Goal: Check status: Check status

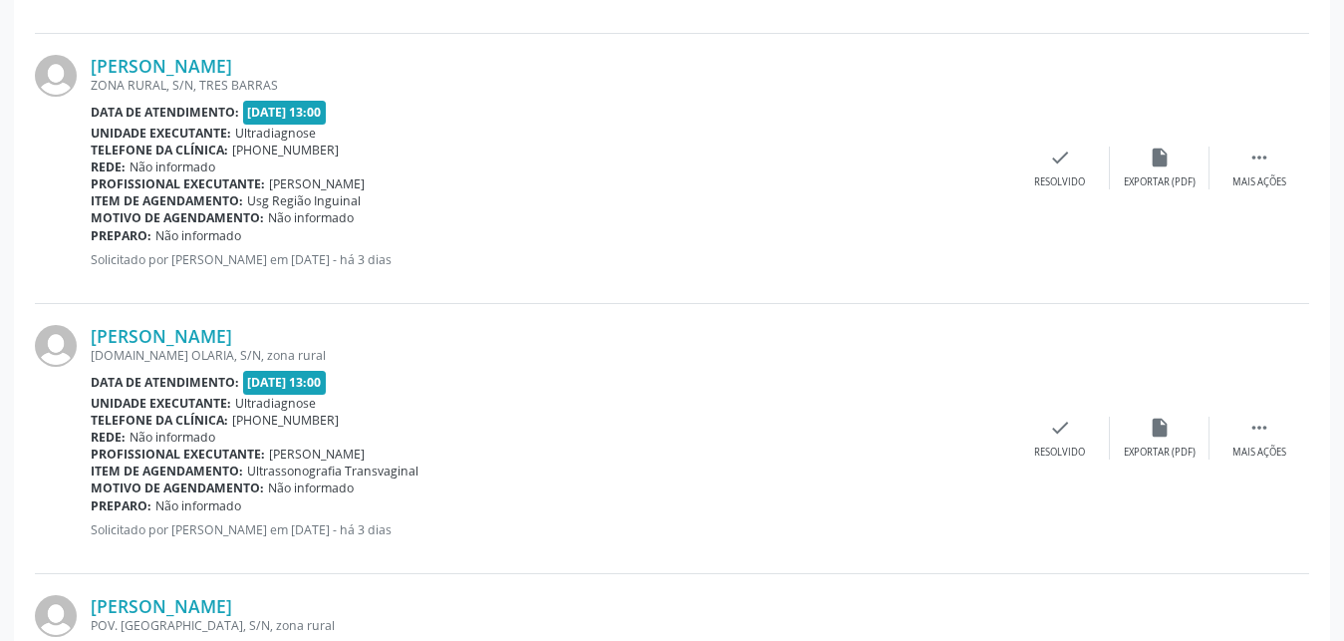
scroll to position [1232, 0]
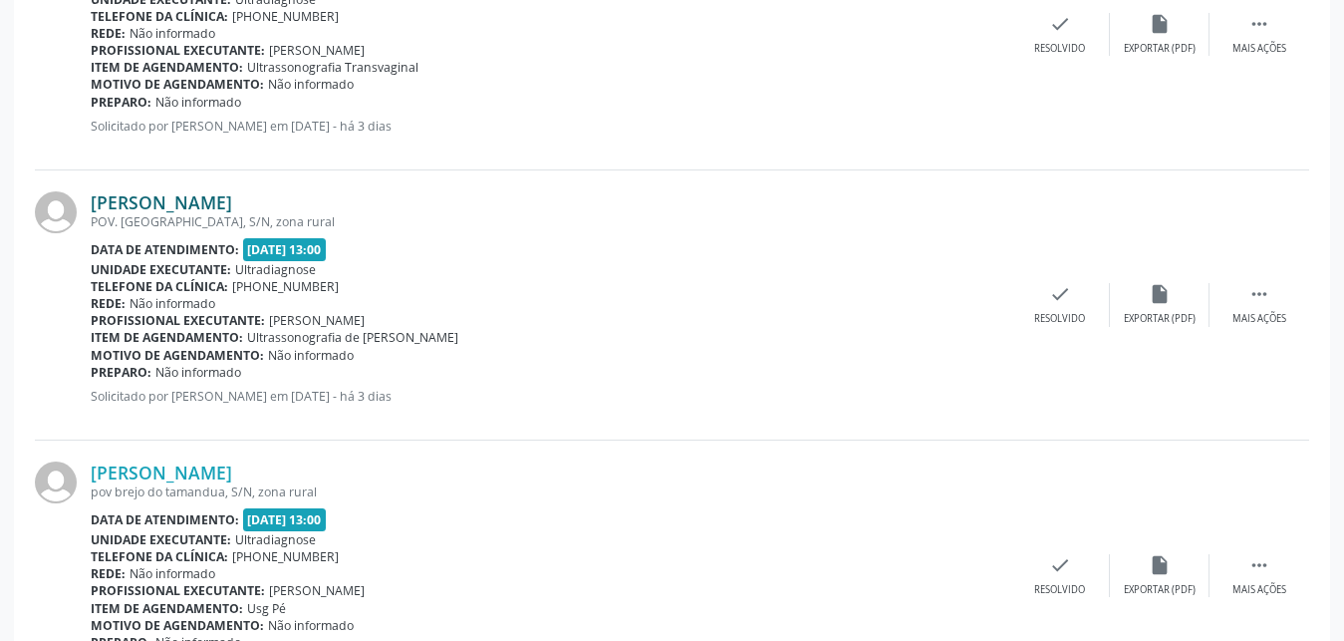
click at [168, 205] on link "[PERSON_NAME]" at bounding box center [162, 202] width 142 height 22
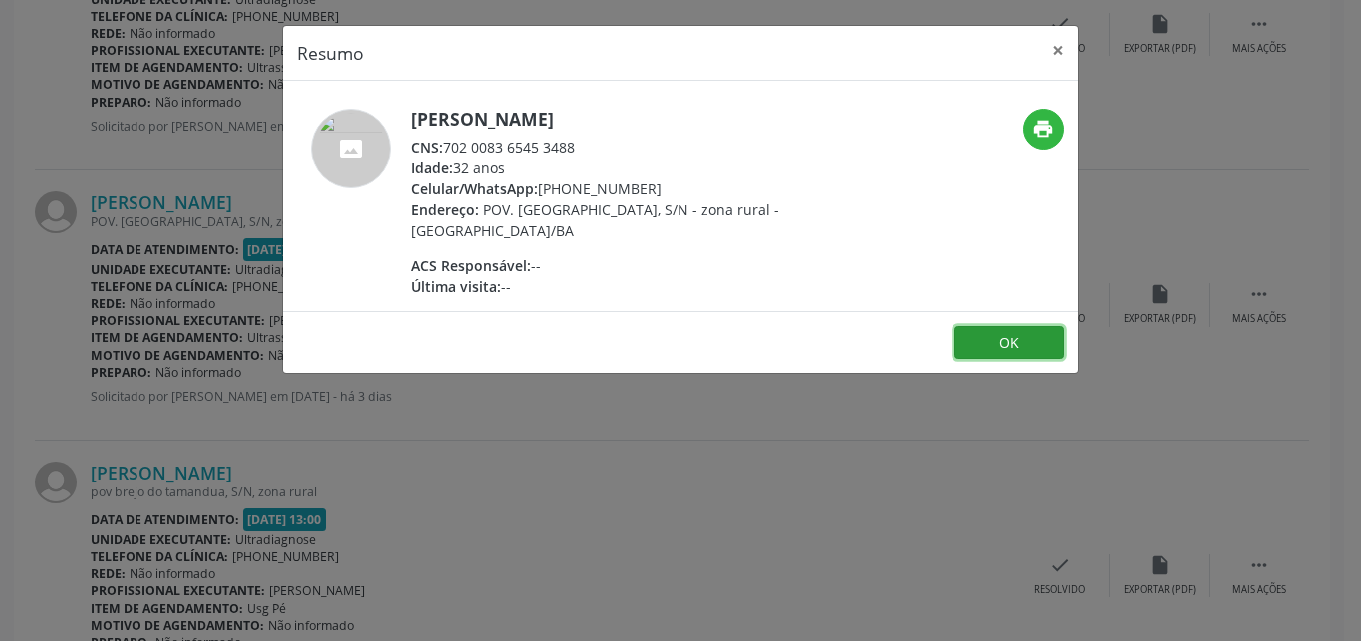
click at [1002, 342] on button "OK" at bounding box center [1010, 343] width 110 height 34
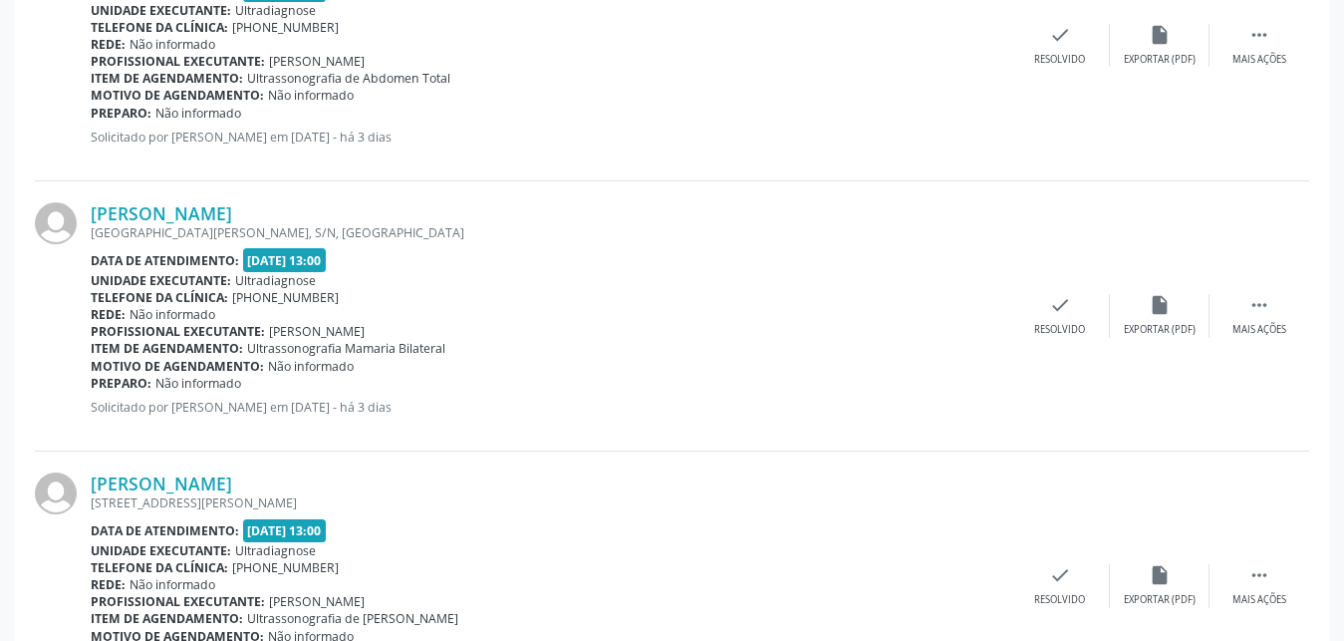
scroll to position [4036, 0]
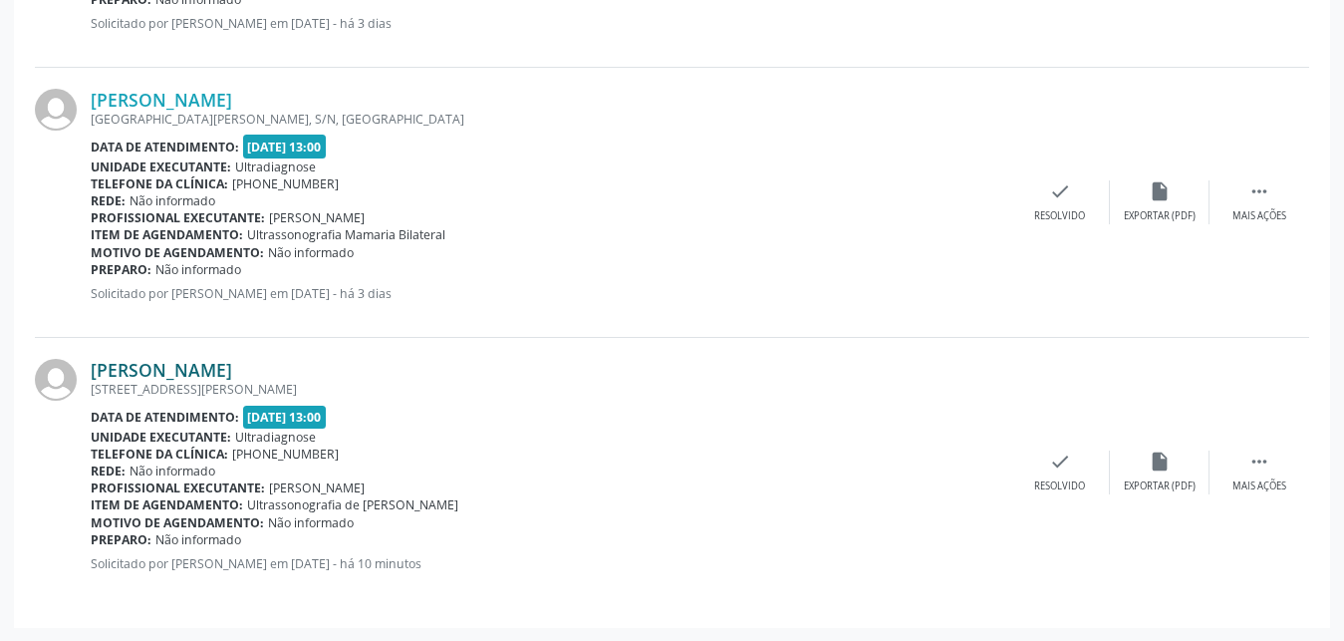
click at [165, 373] on link "[PERSON_NAME]" at bounding box center [162, 370] width 142 height 22
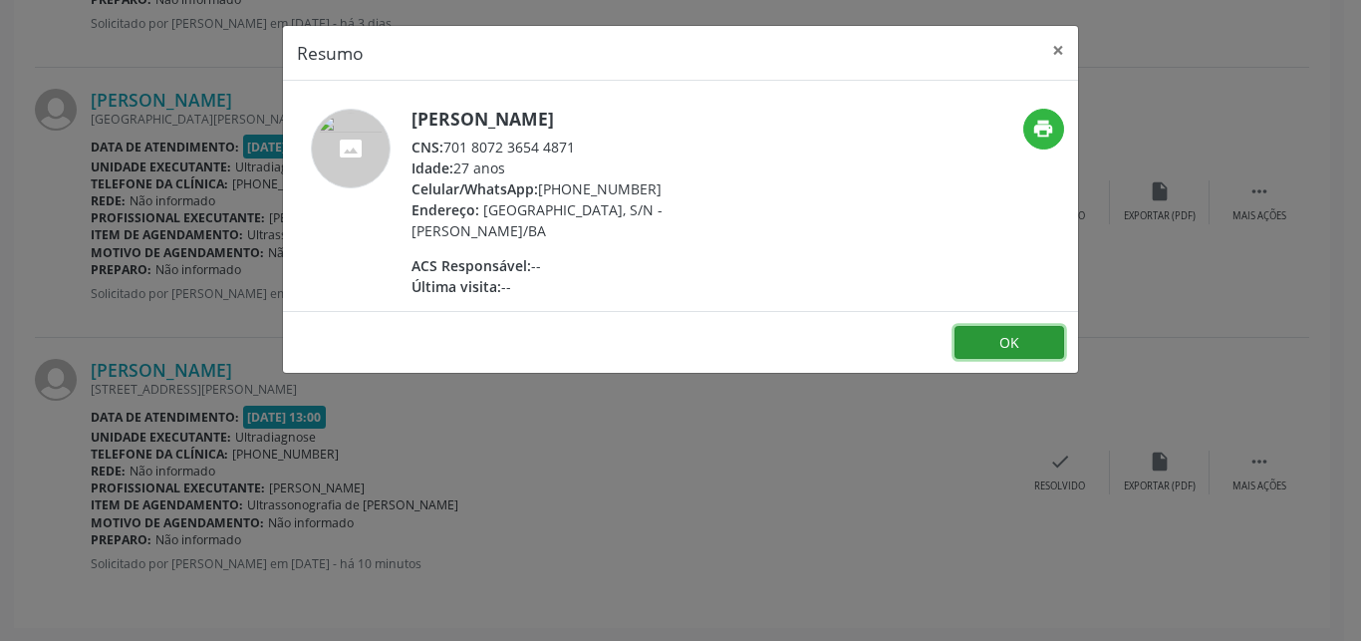
click at [985, 354] on button "OK" at bounding box center [1010, 343] width 110 height 34
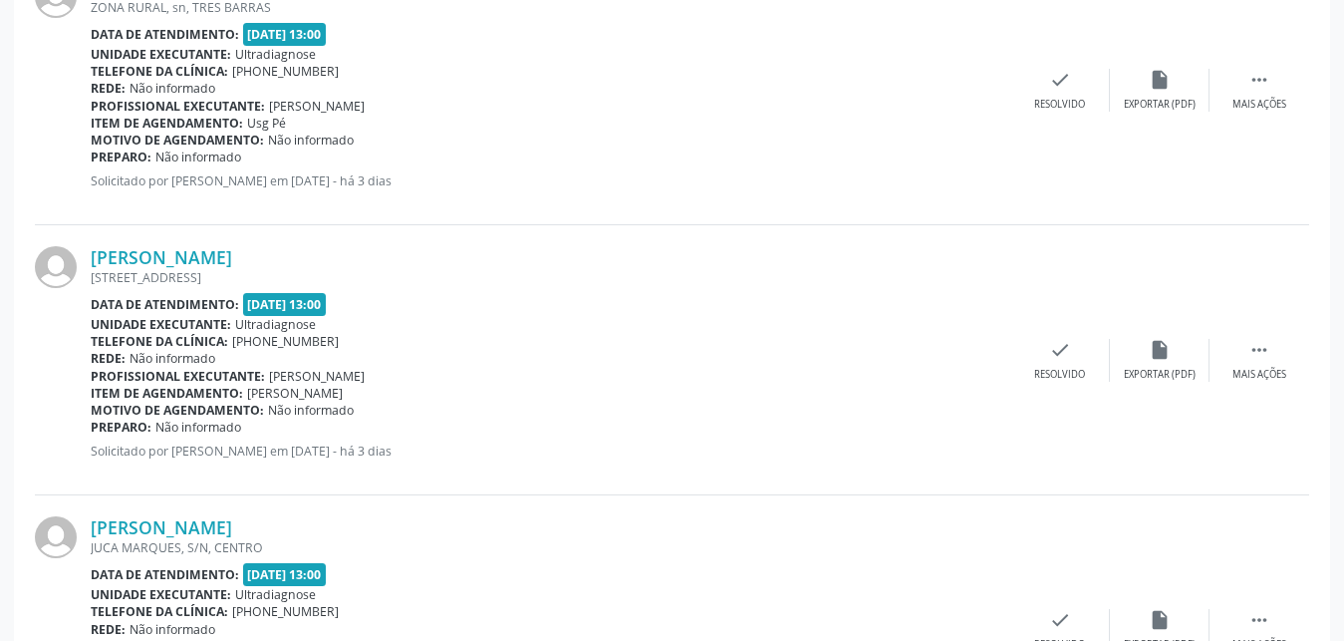
scroll to position [2196, 0]
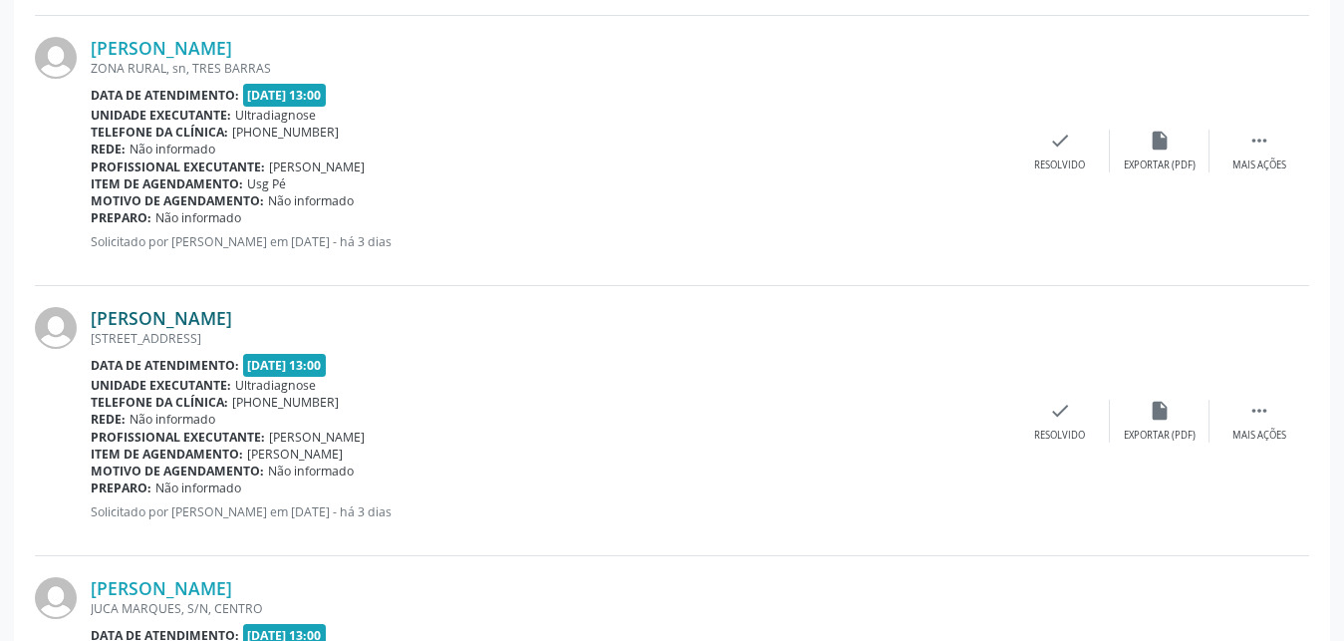
click at [136, 321] on link "[PERSON_NAME]" at bounding box center [162, 318] width 142 height 22
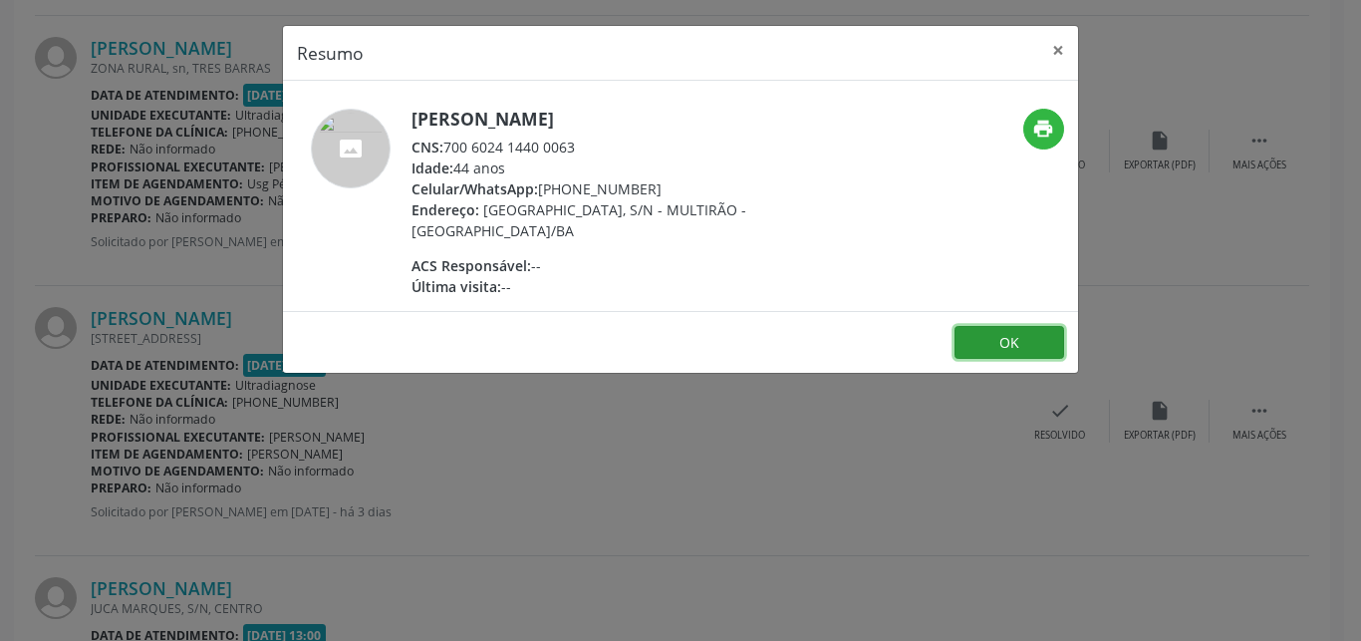
click at [978, 327] on button "OK" at bounding box center [1010, 343] width 110 height 34
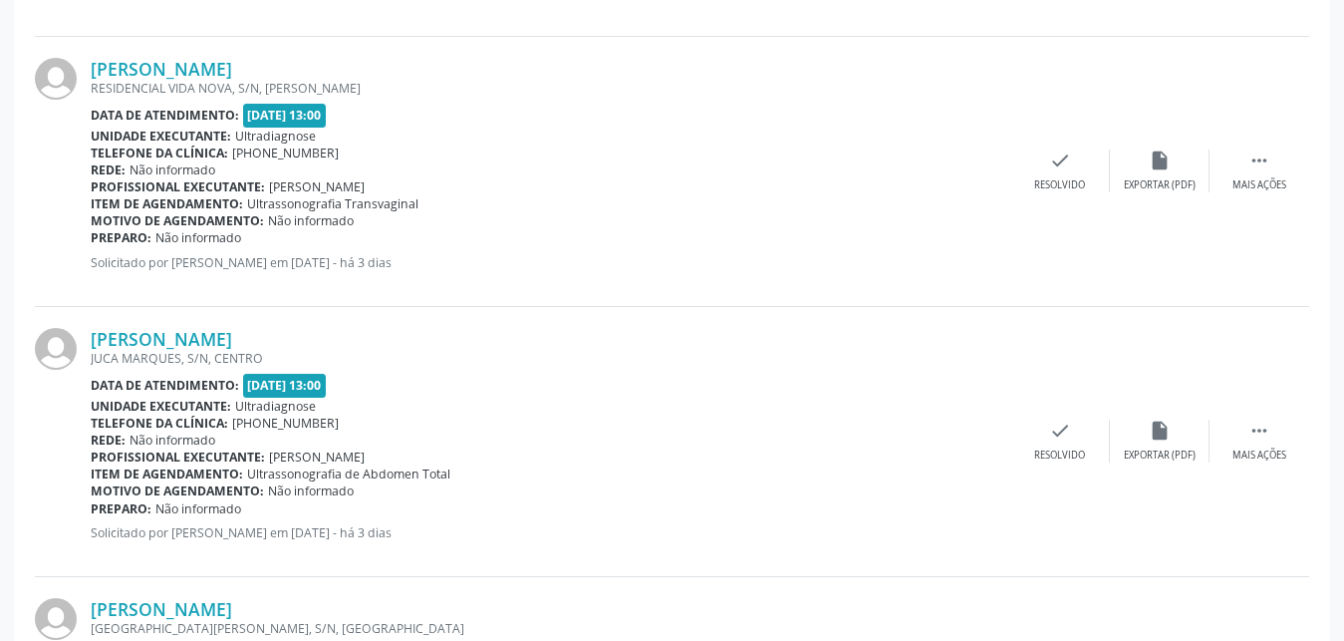
scroll to position [3633, 0]
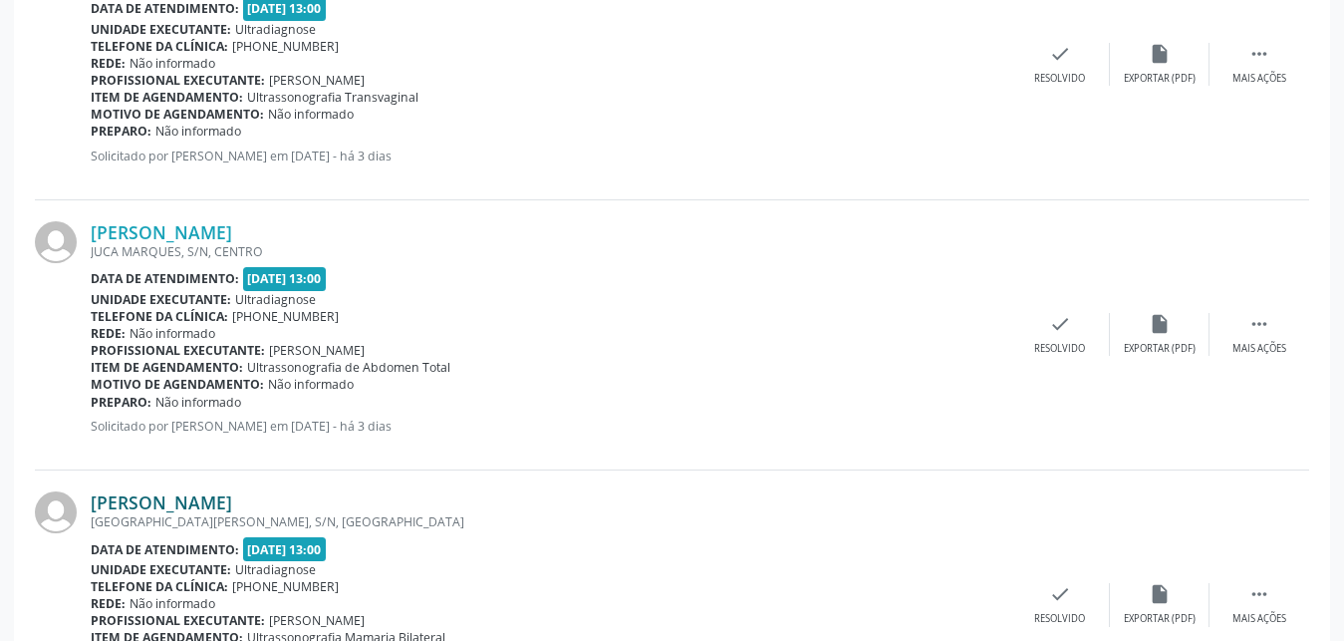
click at [157, 508] on link "[PERSON_NAME]" at bounding box center [162, 502] width 142 height 22
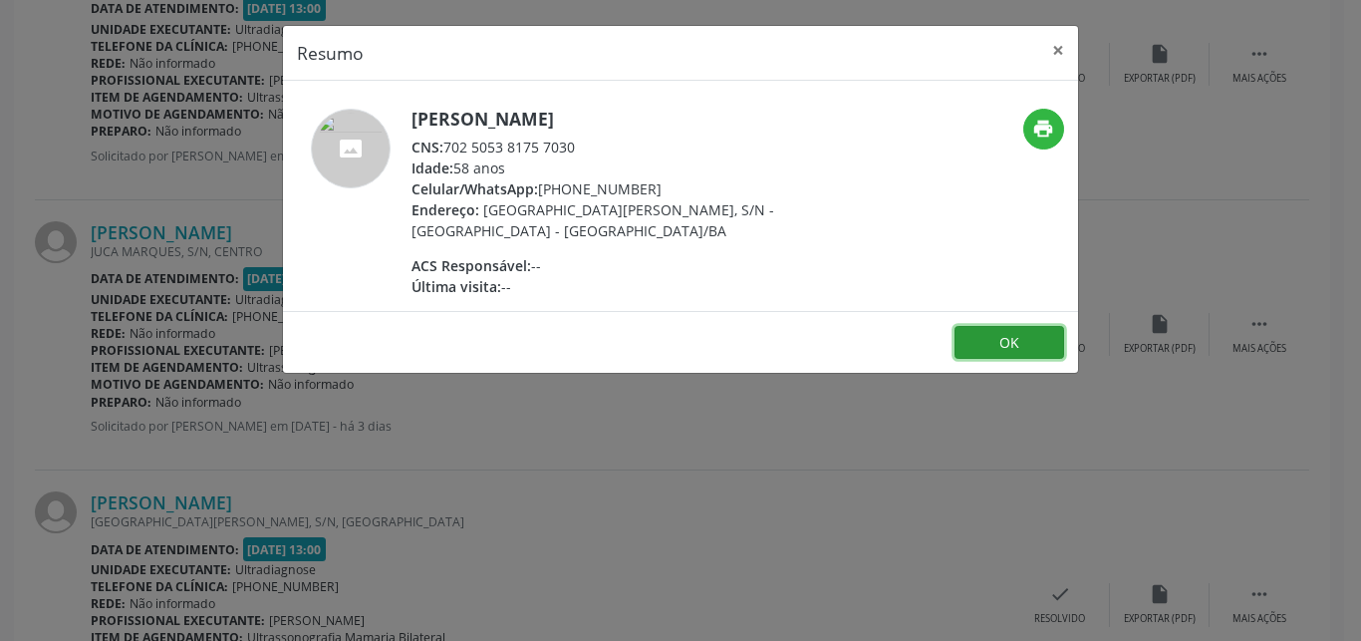
click at [1036, 348] on button "OK" at bounding box center [1010, 343] width 110 height 34
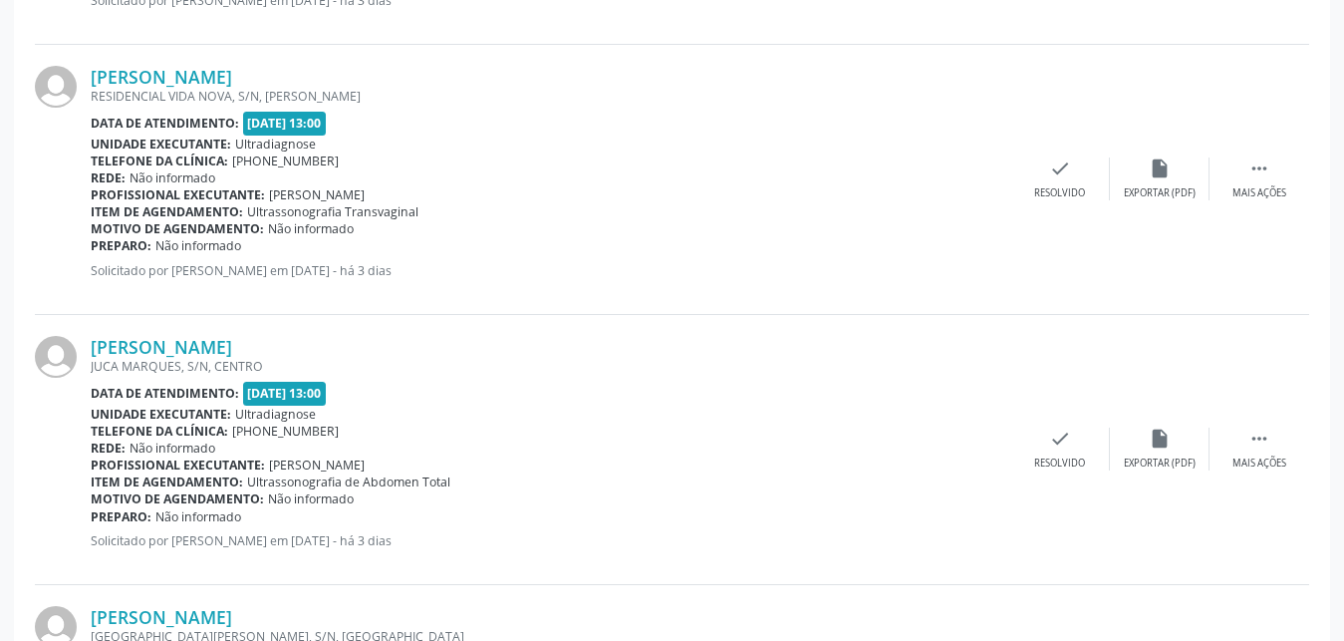
scroll to position [3390, 0]
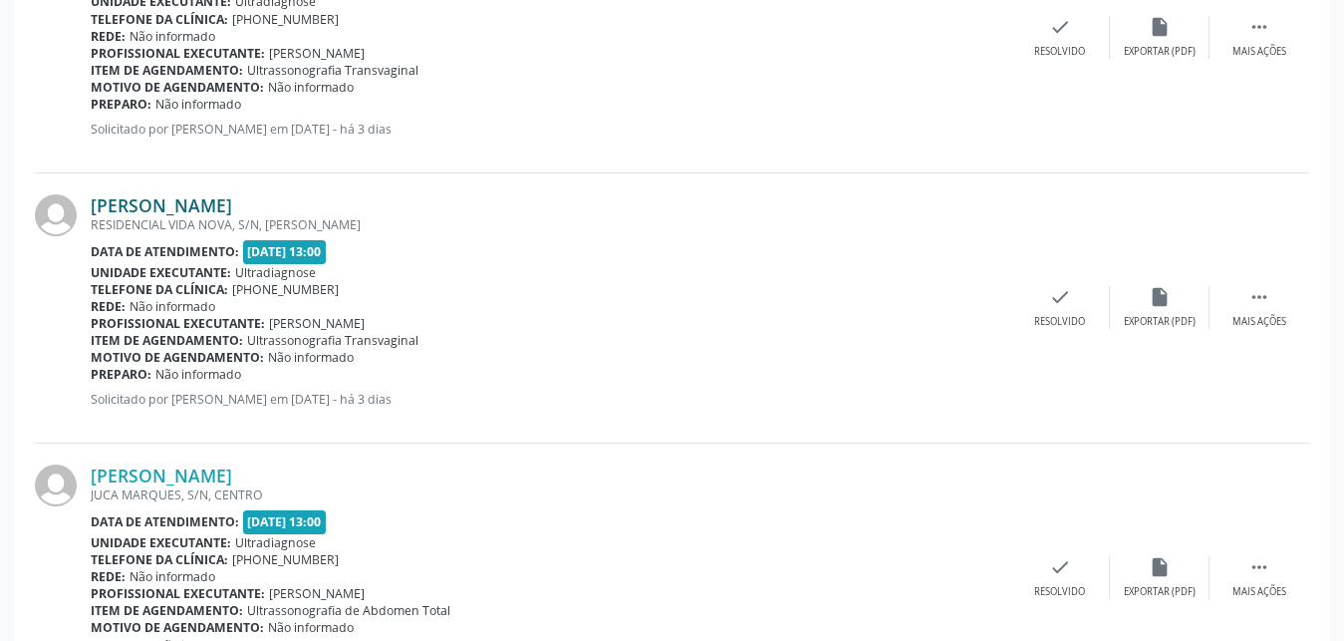
click at [136, 201] on link "[PERSON_NAME]" at bounding box center [162, 205] width 142 height 22
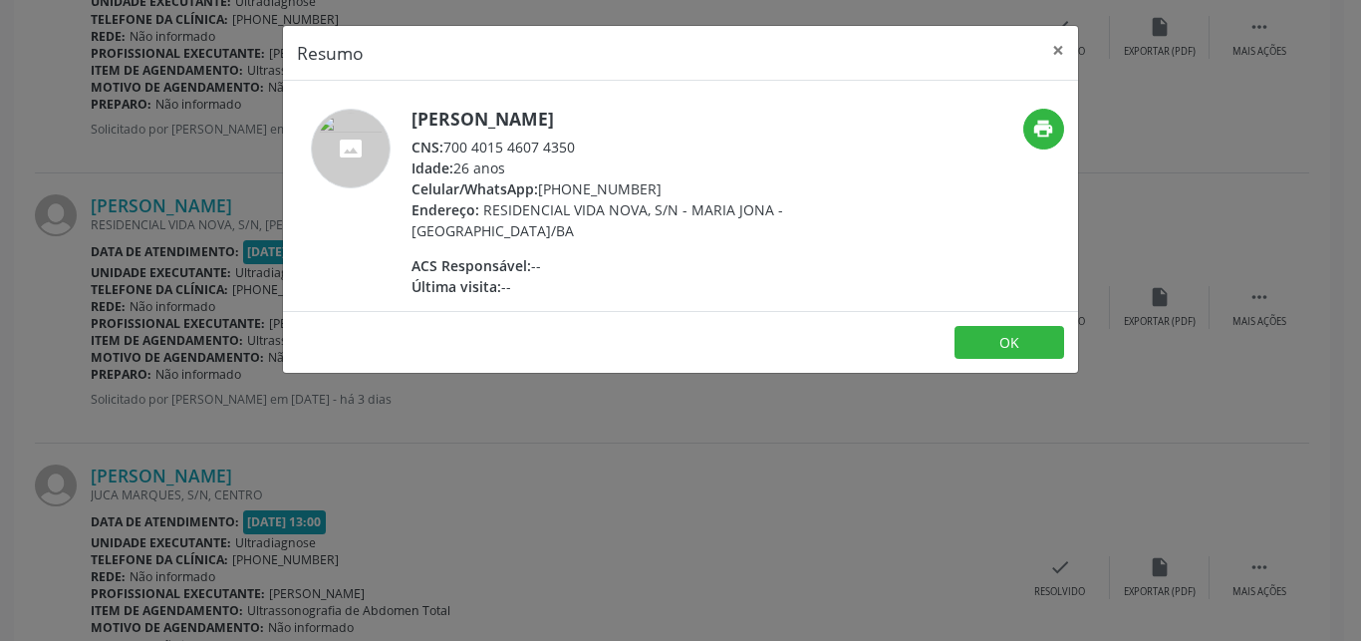
click at [184, 477] on div "Resumo × [PERSON_NAME] CNS: 700 4015 4607 4350 Idade: 26 anos Celular/WhatsApp:…" at bounding box center [680, 320] width 1361 height 641
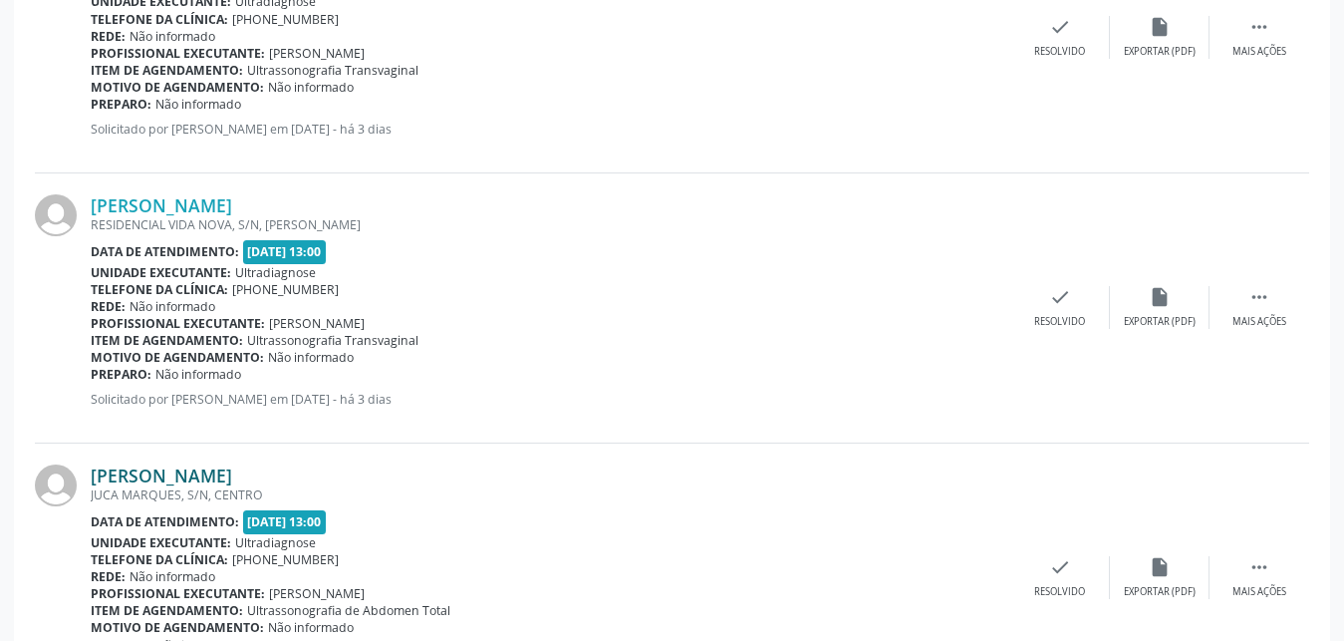
click at [161, 476] on link "[PERSON_NAME]" at bounding box center [162, 475] width 142 height 22
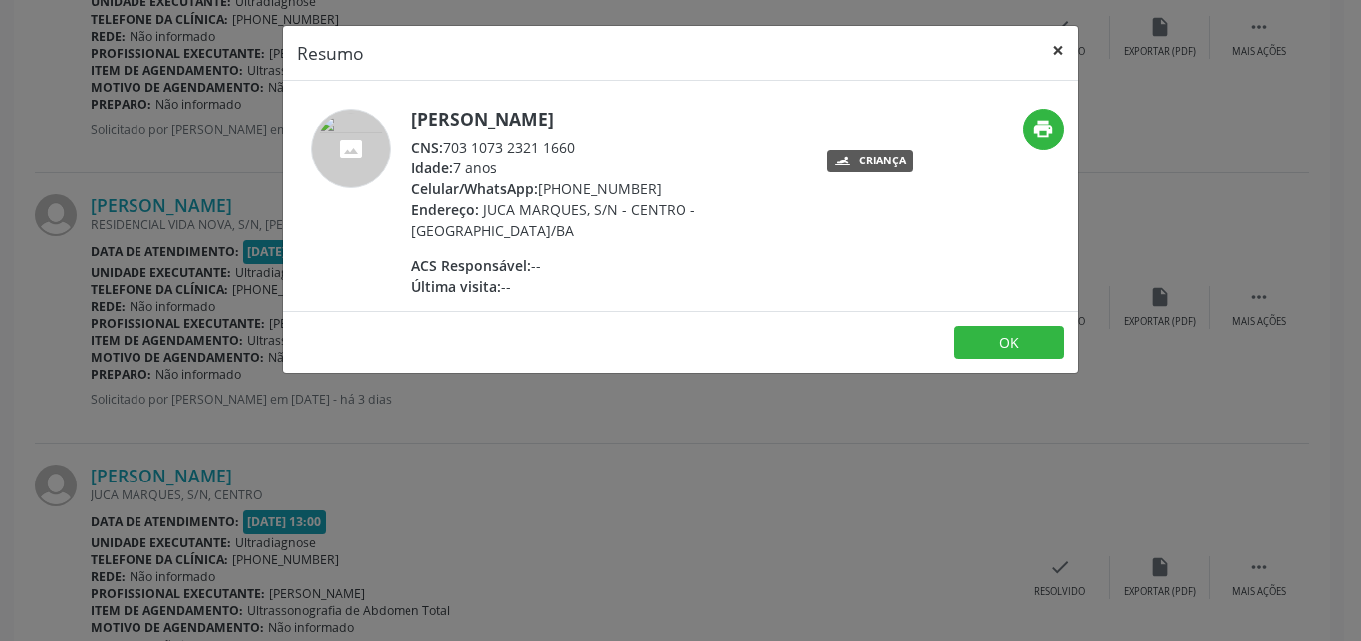
click at [1059, 49] on button "×" at bounding box center [1058, 50] width 40 height 49
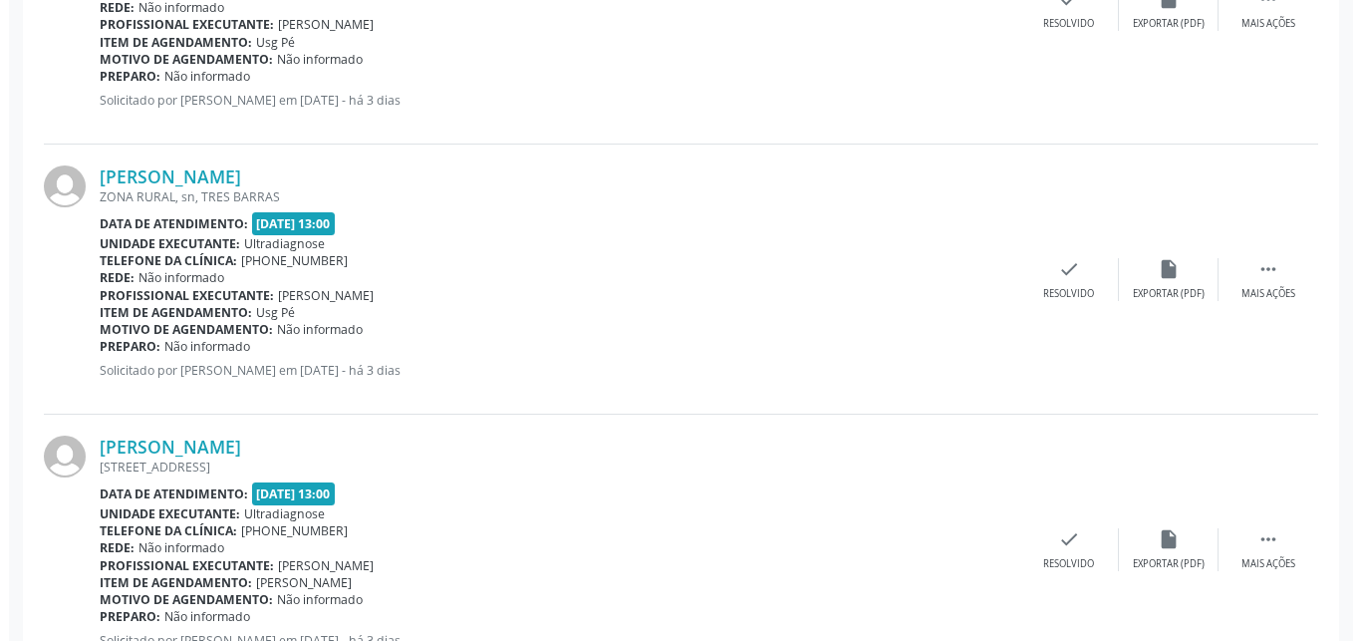
scroll to position [2045, 0]
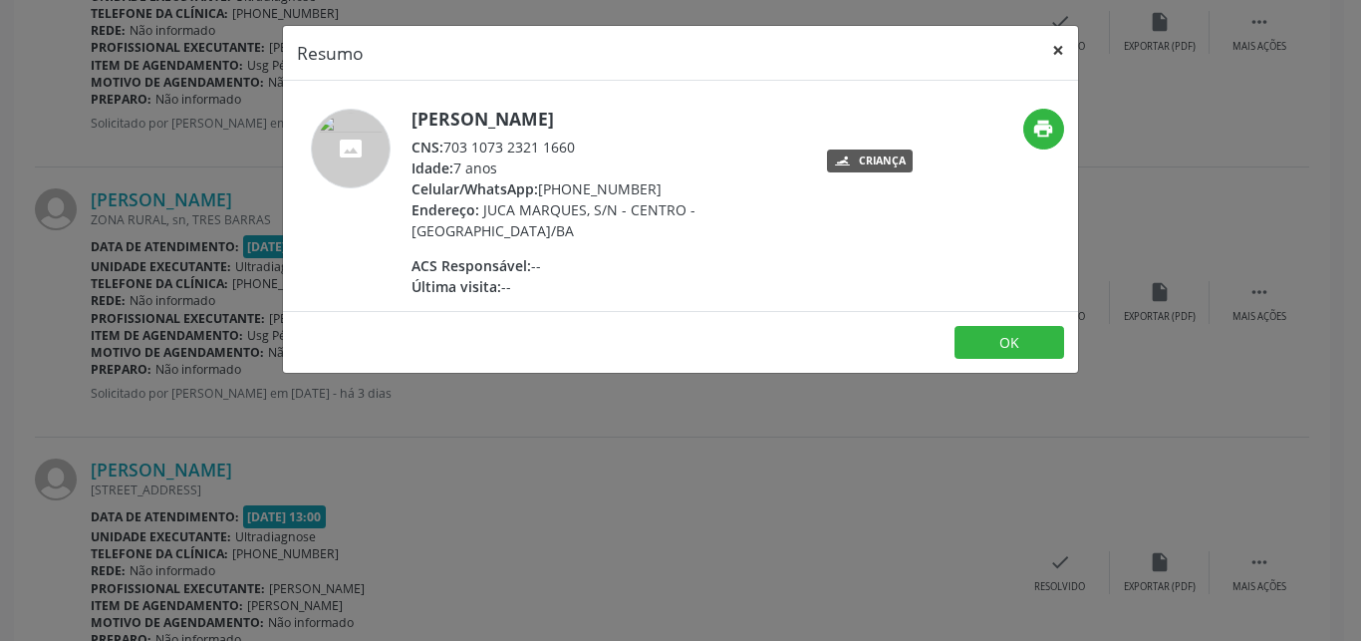
click at [1060, 46] on button "×" at bounding box center [1058, 50] width 40 height 49
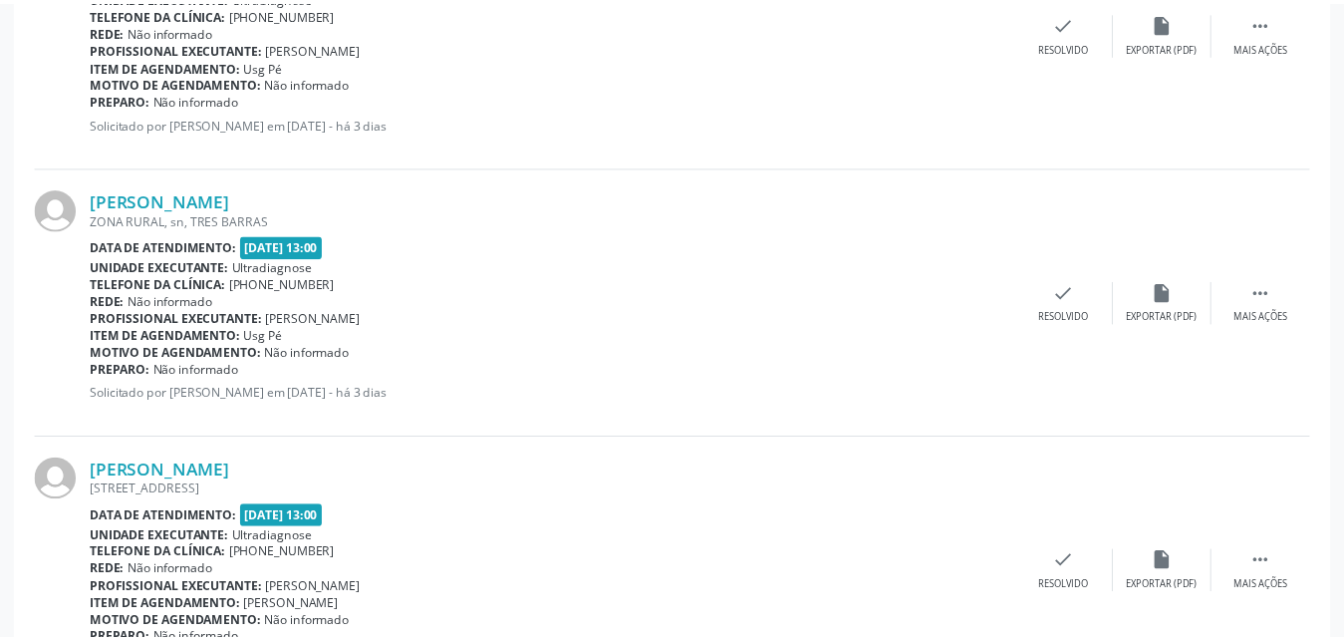
scroll to position [3545, 0]
